Goal: Task Accomplishment & Management: Use online tool/utility

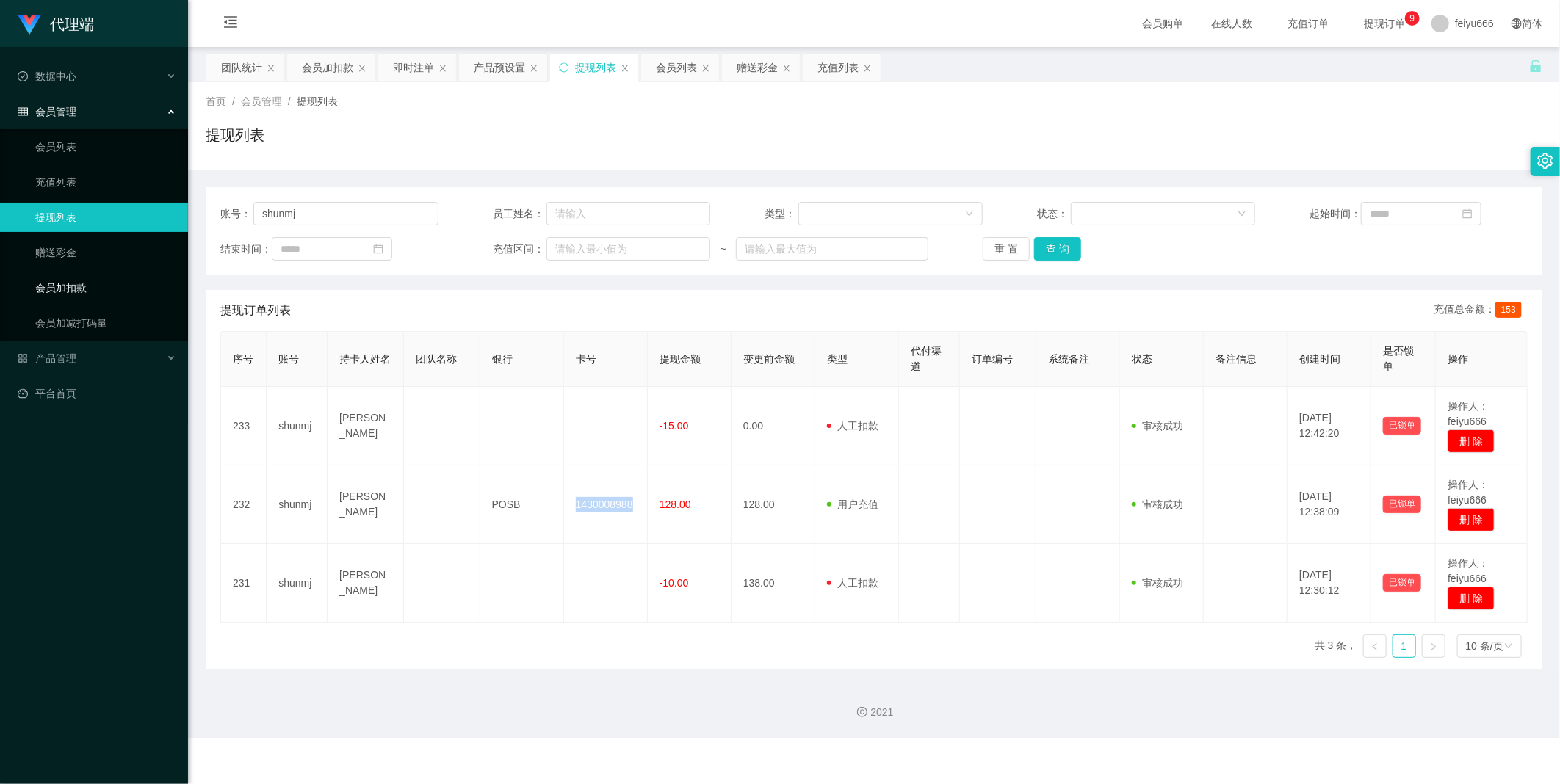
click at [89, 295] on link "会员加扣款" at bounding box center [106, 288] width 141 height 30
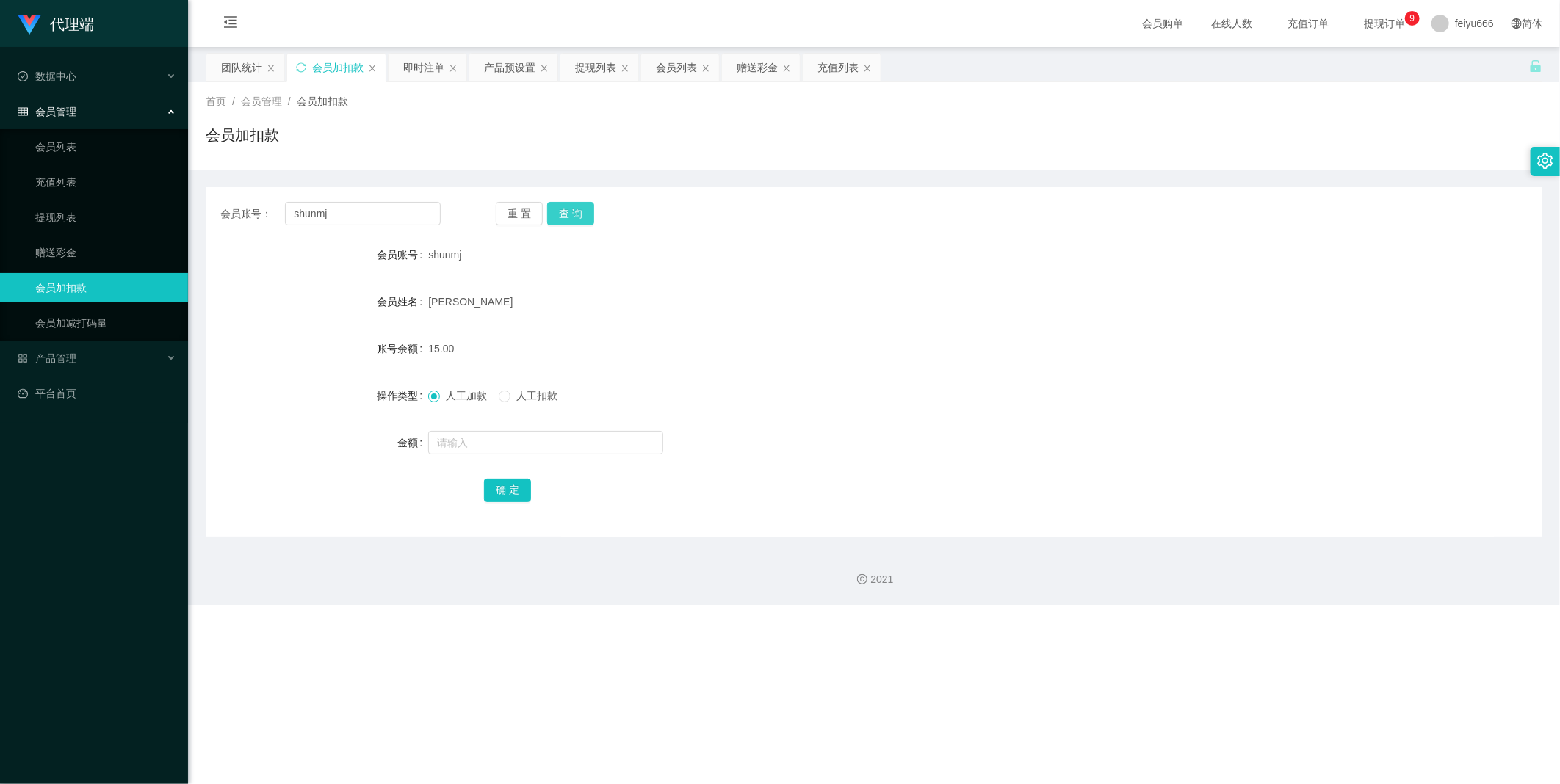
click at [583, 215] on button "查 询" at bounding box center [571, 213] width 47 height 24
click at [494, 441] on input "text" at bounding box center [545, 442] width 235 height 24
type input "8"
click at [516, 488] on button "确 定" at bounding box center [508, 490] width 47 height 24
click at [460, 438] on input "text" at bounding box center [545, 442] width 235 height 24
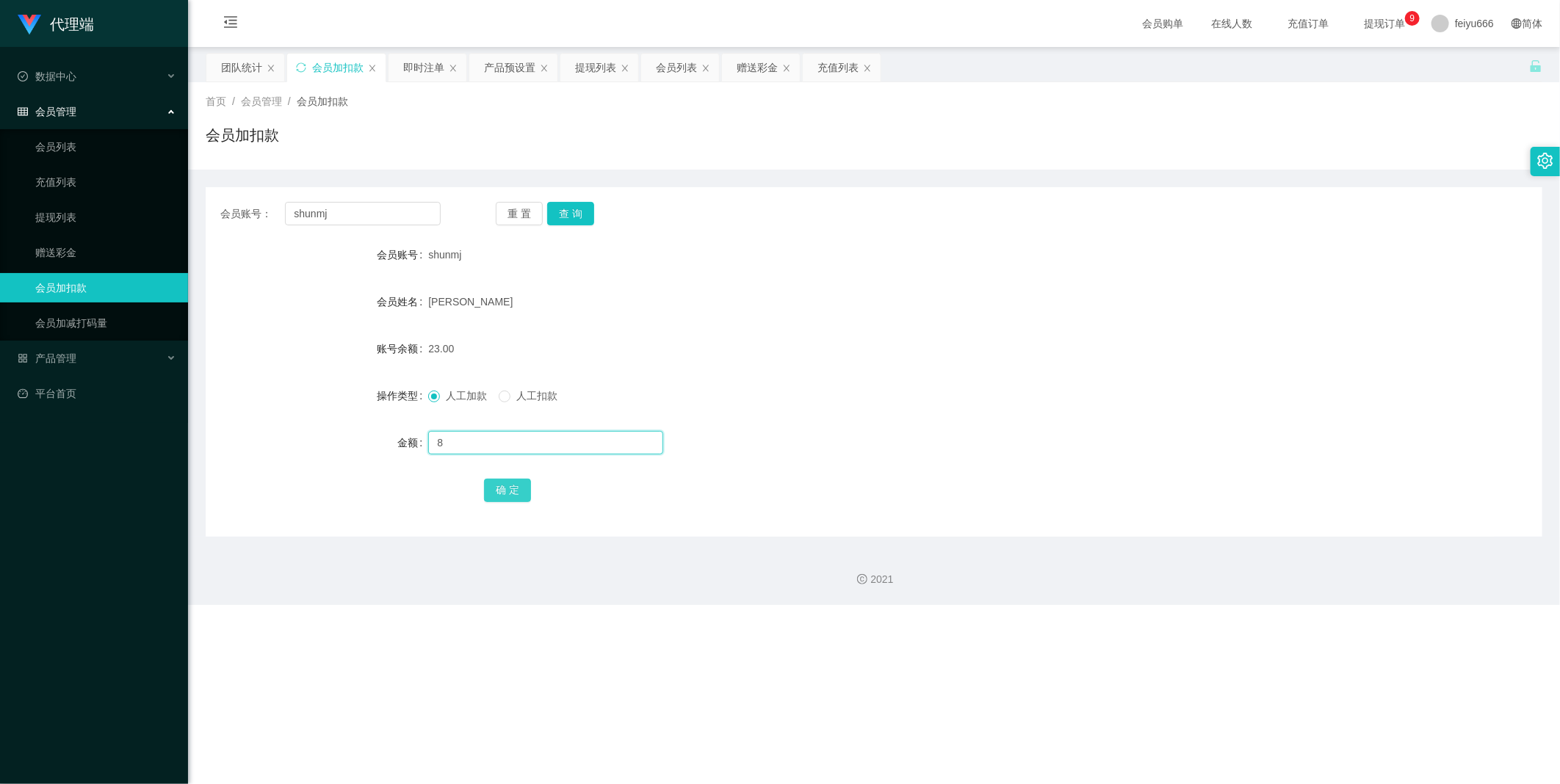
type input "8"
click at [489, 485] on button "确 定" at bounding box center [508, 490] width 47 height 24
click at [438, 442] on input "text" at bounding box center [545, 442] width 235 height 24
type input "8"
click at [481, 479] on div "确 定" at bounding box center [874, 489] width 1337 height 30
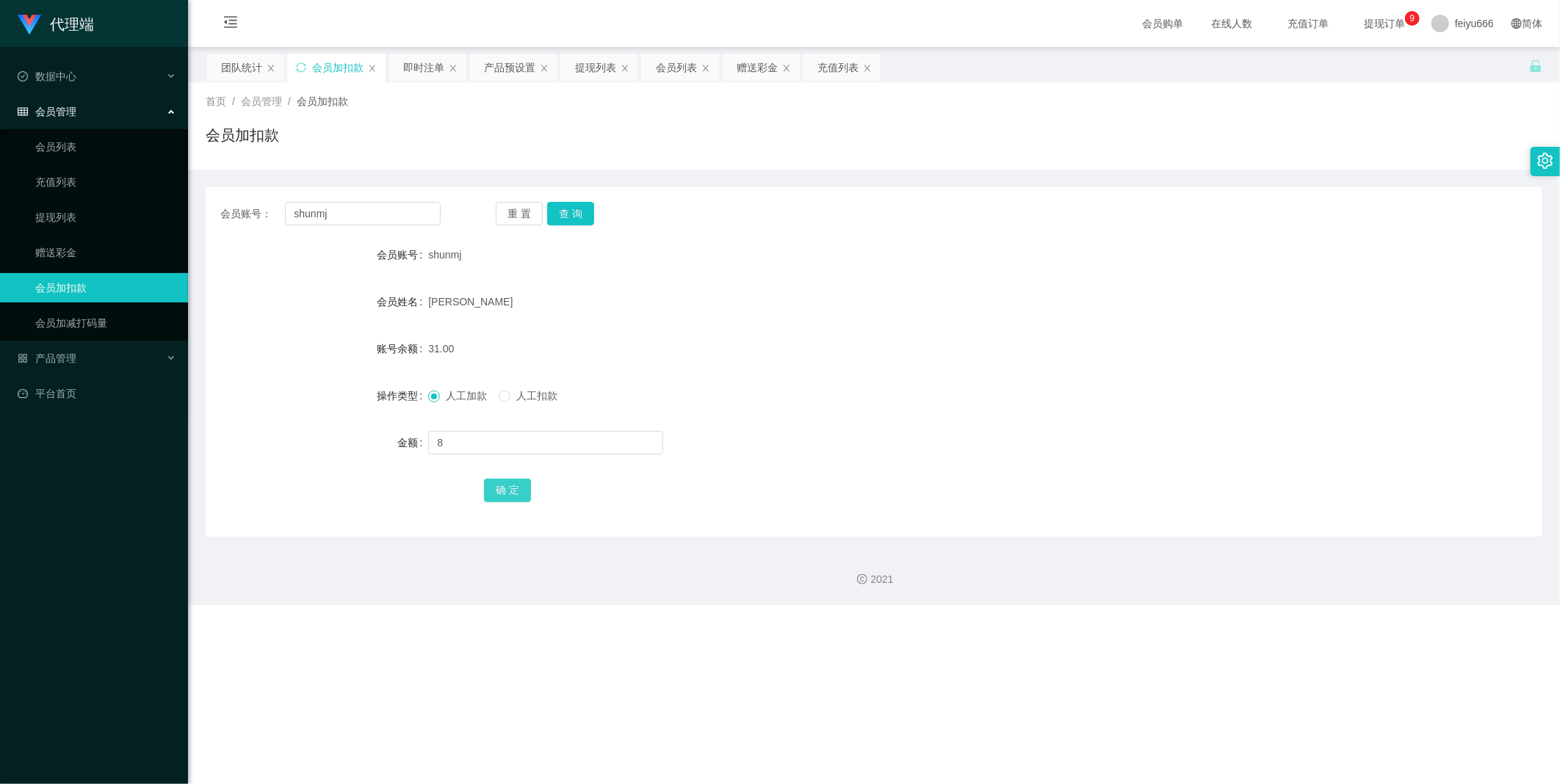
click at [499, 488] on button "确 定" at bounding box center [508, 490] width 47 height 24
click at [475, 444] on input "text" at bounding box center [545, 442] width 235 height 24
type input "8"
click at [571, 213] on button "查 询" at bounding box center [571, 213] width 47 height 24
click at [485, 443] on input "text" at bounding box center [545, 442] width 235 height 24
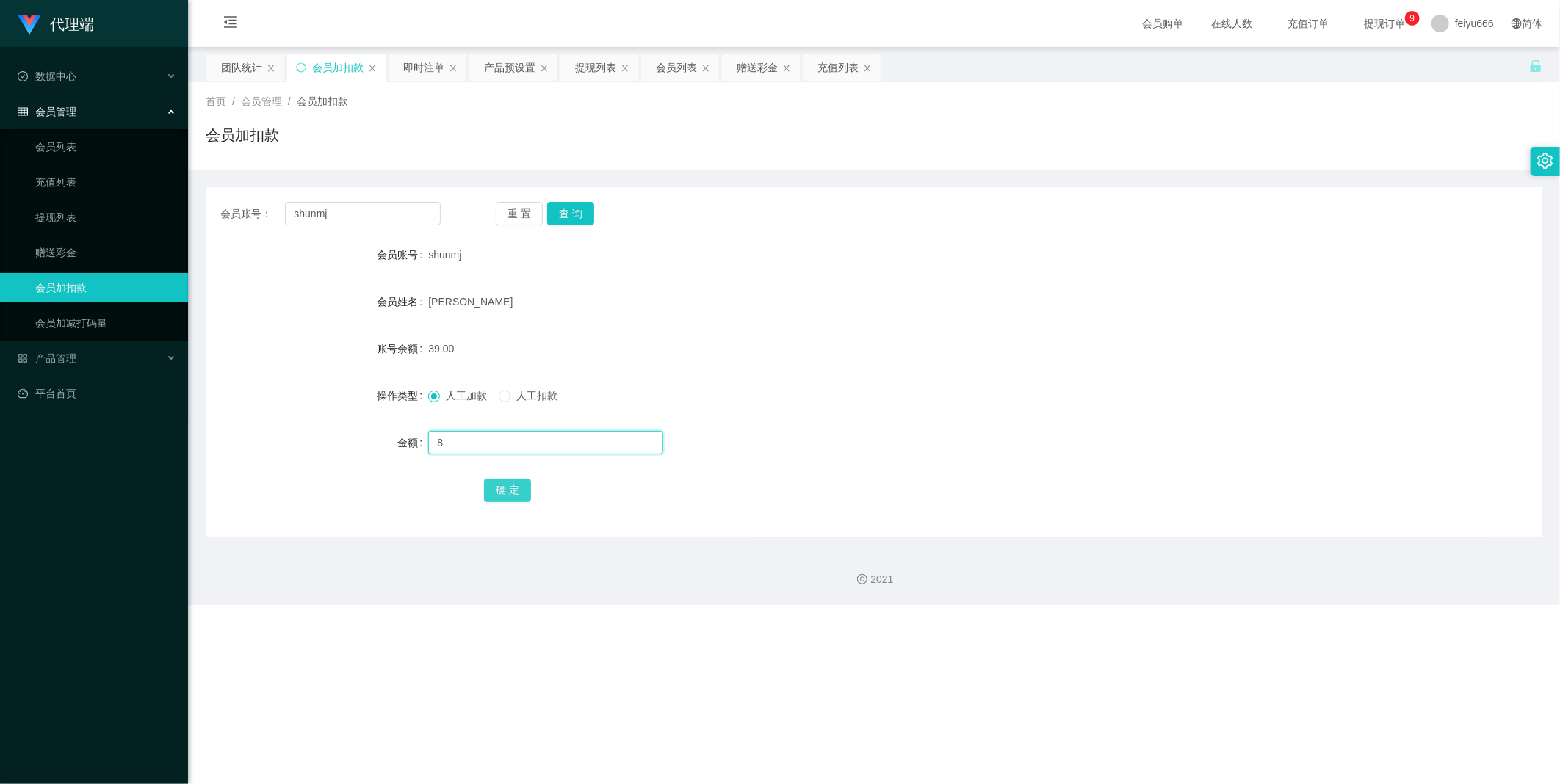
type input "8"
click at [509, 488] on button "确 定" at bounding box center [508, 490] width 47 height 24
click at [456, 441] on input "text" at bounding box center [545, 442] width 235 height 24
type input "8"
click at [505, 489] on button "确 定" at bounding box center [508, 490] width 47 height 24
